Goal: Check status: Check status

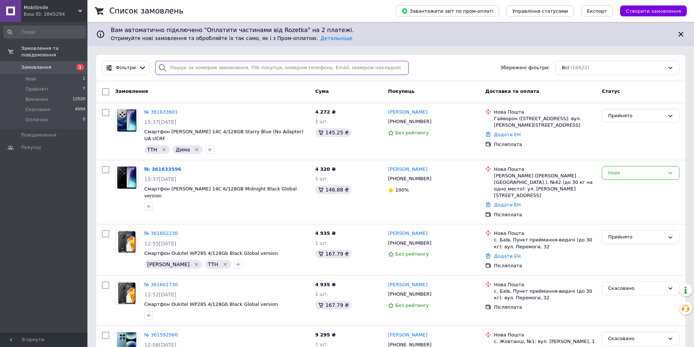
click at [236, 70] on input "search" at bounding box center [281, 68] width 253 height 14
paste input "361633596"
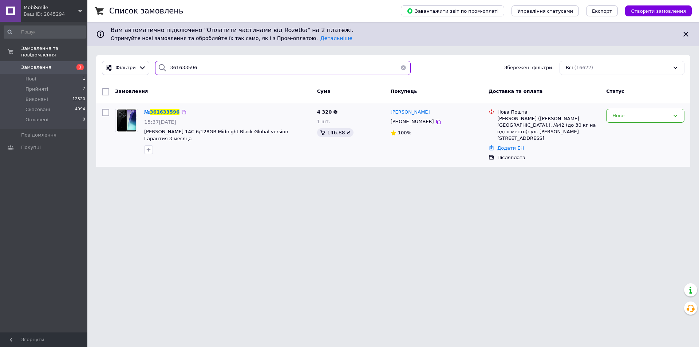
type input "361633596"
click at [636, 118] on div "Нове" at bounding box center [640, 116] width 57 height 8
click at [625, 133] on li "Прийнято" at bounding box center [646, 130] width 78 height 13
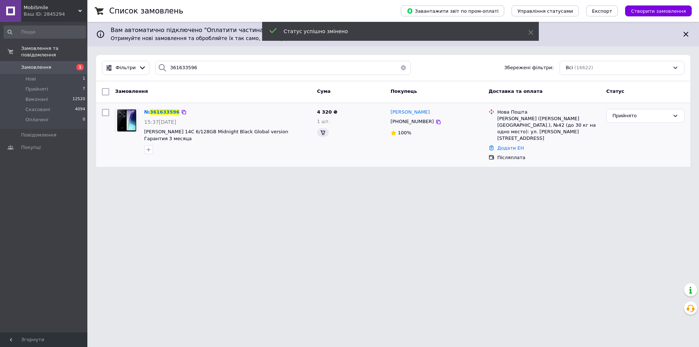
click at [146, 150] on icon "button" at bounding box center [149, 150] width 6 height 6
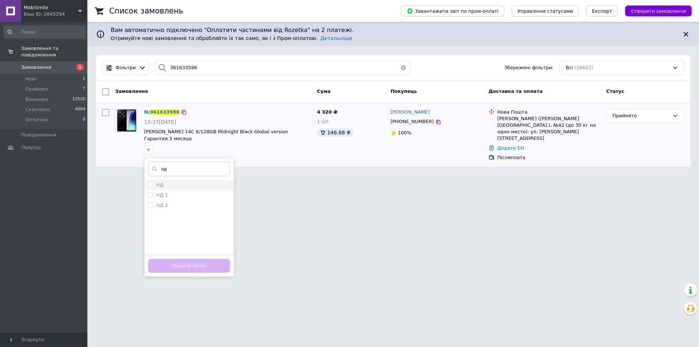
type input "нд"
click at [172, 182] on div "НД" at bounding box center [189, 185] width 82 height 7
checkbox input "true"
click at [177, 262] on button "Додати мітку" at bounding box center [189, 266] width 82 height 14
